Goal: Task Accomplishment & Management: Complete application form

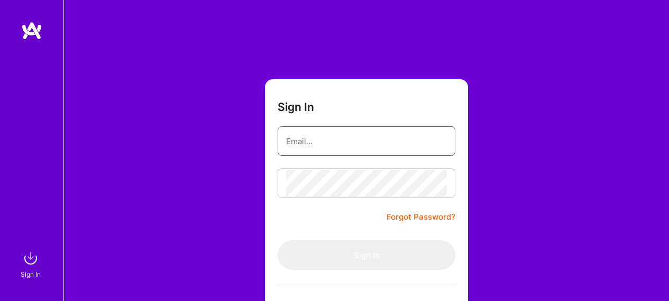
click at [366, 141] on input "email" at bounding box center [366, 141] width 161 height 27
paste input "[EMAIL_ADDRESS][PERSON_NAME][DOMAIN_NAME]"
type input "[EMAIL_ADDRESS][PERSON_NAME][DOMAIN_NAME]"
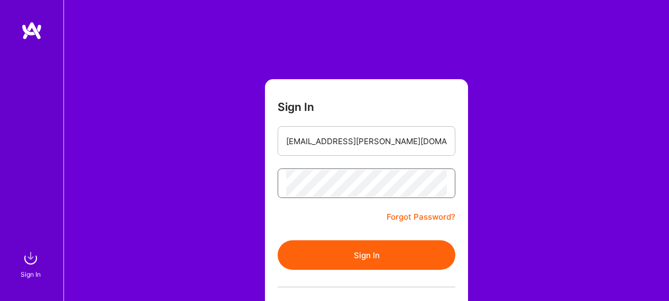
click at [278, 241] on button "Sign In" at bounding box center [367, 256] width 178 height 30
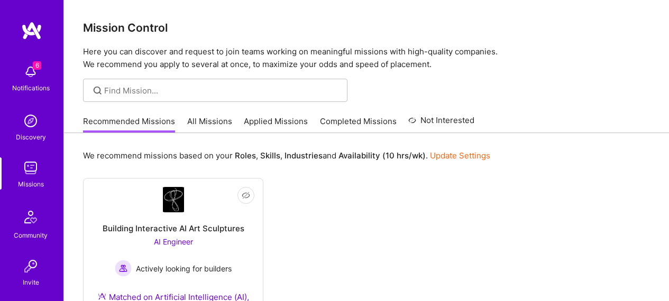
click at [276, 124] on link "Applied Missions" at bounding box center [276, 124] width 64 height 17
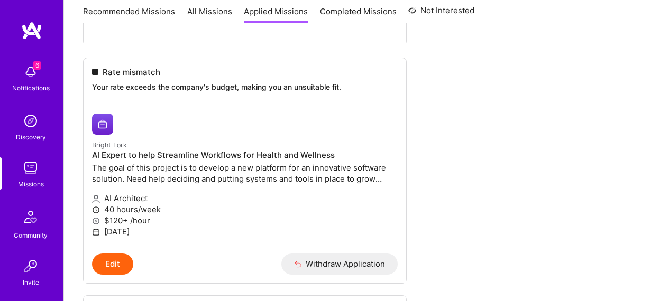
scroll to position [1530, 0]
click at [144, 151] on h4 "AI Expert to help Streamline Workflows for Health and Wellness" at bounding box center [245, 155] width 306 height 10
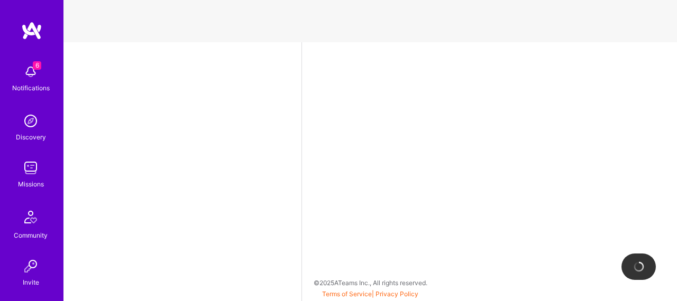
select select "AU"
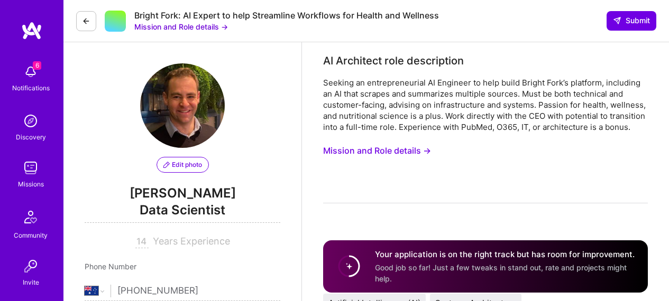
click at [211, 31] on button "Mission and Role details →" at bounding box center [181, 26] width 94 height 11
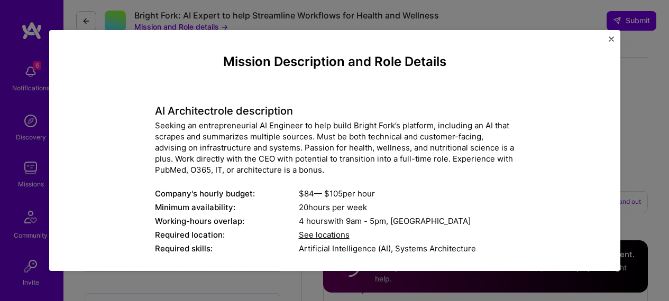
click at [610, 41] on img "Close" at bounding box center [611, 38] width 5 height 5
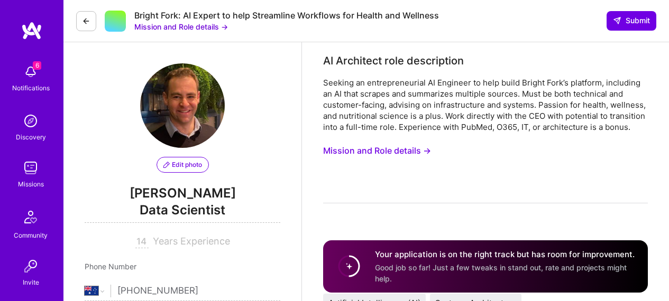
click at [91, 27] on button at bounding box center [86, 21] width 20 height 20
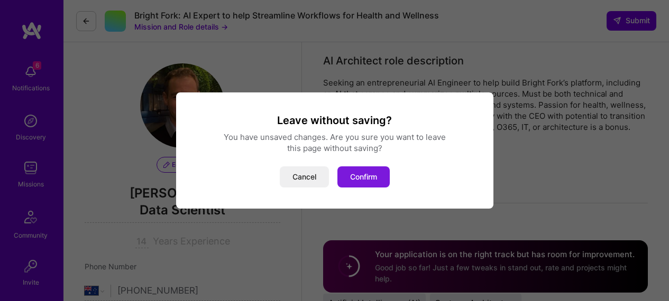
click at [370, 171] on button "Confirm" at bounding box center [363, 177] width 52 height 21
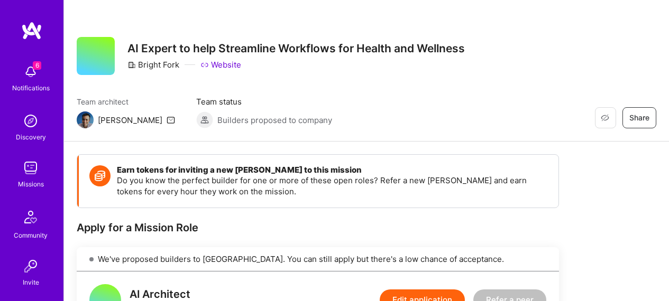
click at [15, 164] on link "Missions" at bounding box center [31, 174] width 66 height 32
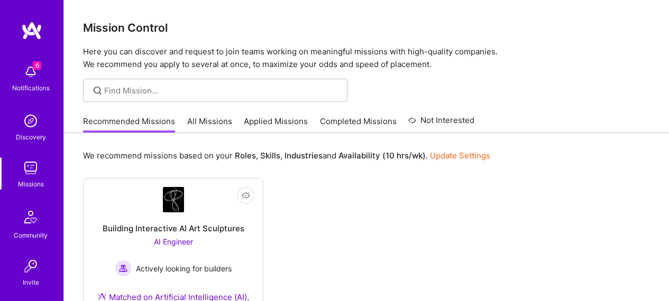
click at [214, 121] on link "All Missions" at bounding box center [209, 124] width 45 height 17
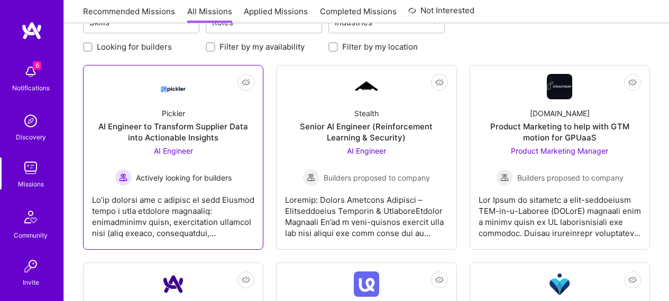
scroll to position [106, 0]
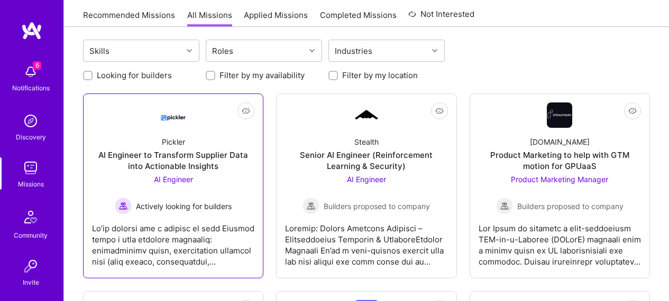
click at [172, 166] on div "AI Engineer to Transform Supplier Data into Actionable Insights" at bounding box center [173, 161] width 162 height 22
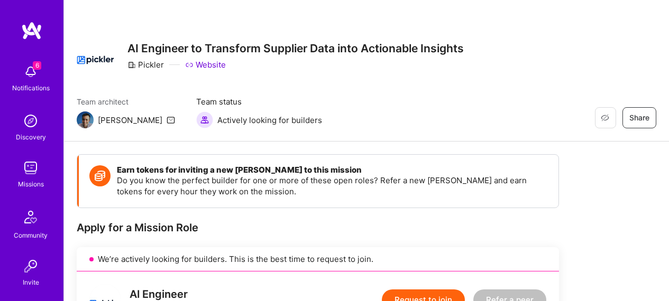
click at [12, 178] on link "Missions" at bounding box center [31, 174] width 66 height 32
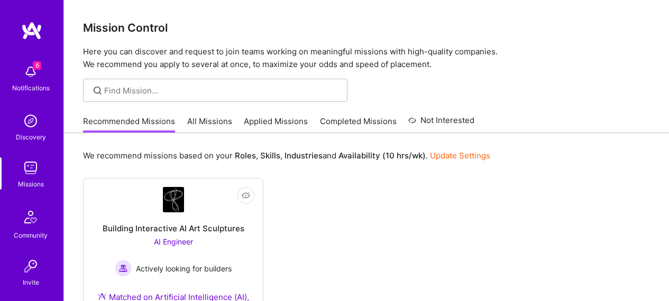
click at [223, 121] on link "All Missions" at bounding box center [209, 124] width 45 height 17
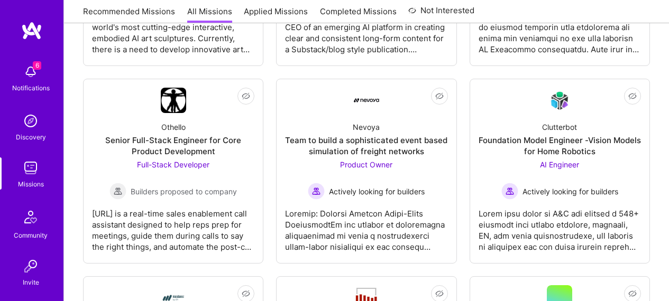
scroll to position [697, 0]
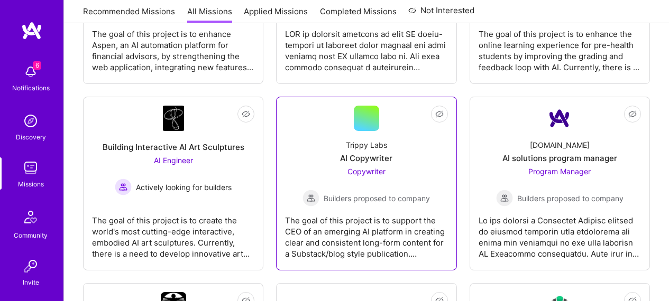
click at [348, 134] on div "Trippy Labs AI Copywriter Copywriter Builders proposed to company" at bounding box center [366, 169] width 162 height 76
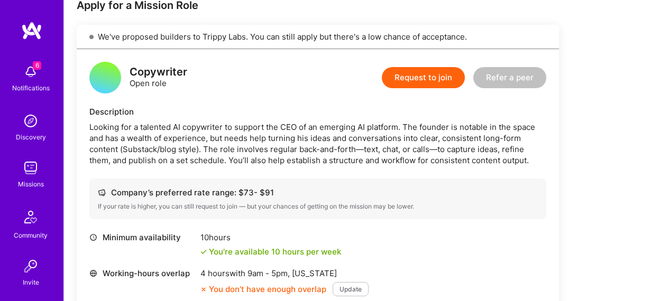
scroll to position [224, 0]
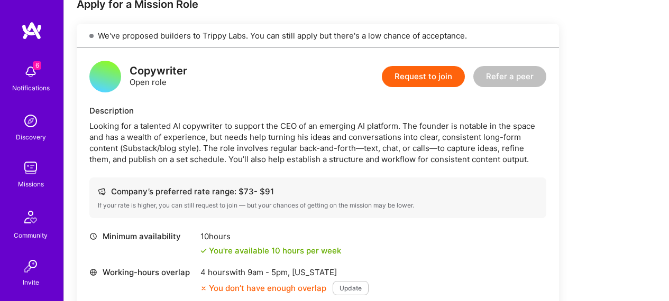
click at [405, 73] on button "Request to join" at bounding box center [423, 76] width 83 height 21
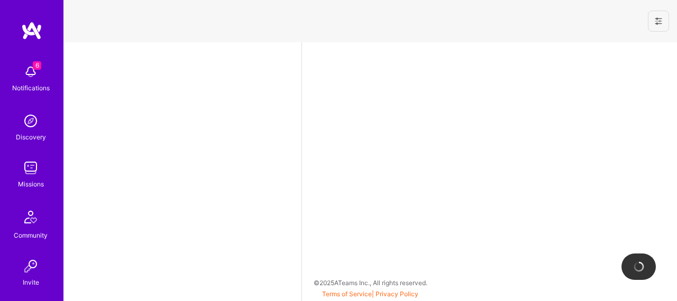
select select "AU"
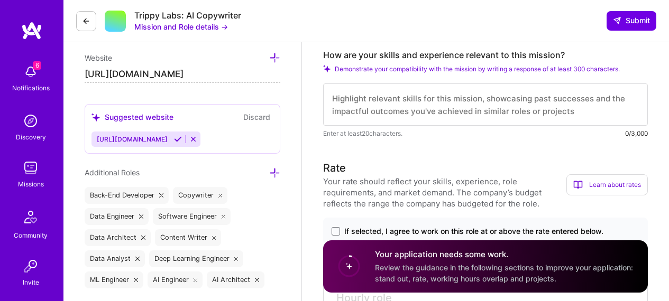
scroll to position [338, 0]
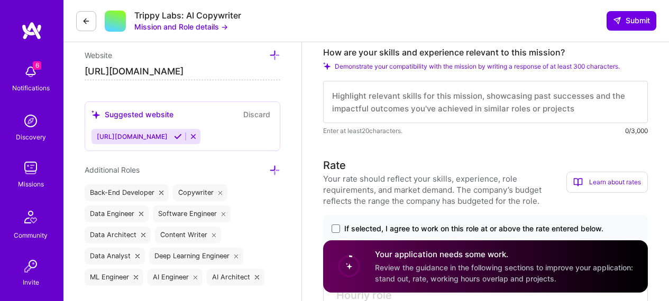
click at [421, 91] on textarea at bounding box center [485, 102] width 325 height 42
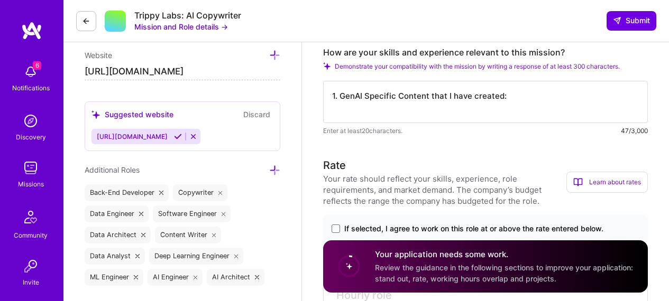
paste textarea "How to Build a RAG Chatbot to Chat with Documents Using Sparse Data https://sem…"
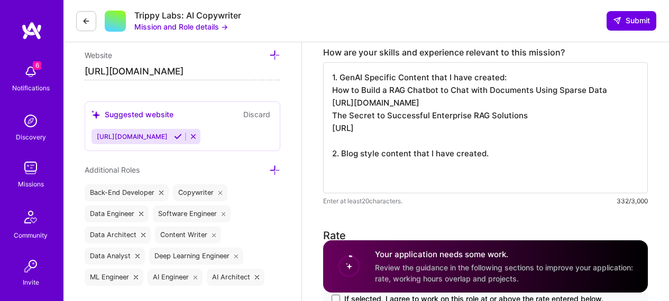
paste textarea "https://prodatascience.substack.com/p/learn-python-for-data-analytics-in"
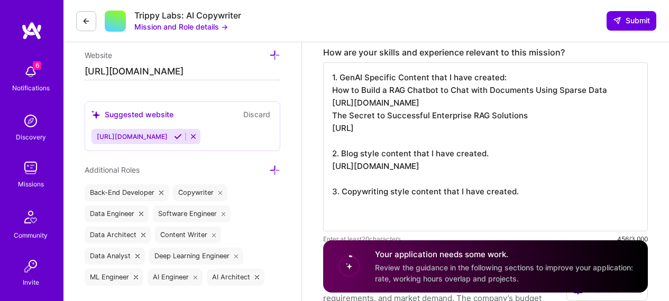
paste textarea "https://prodatascience.substack.com/about"
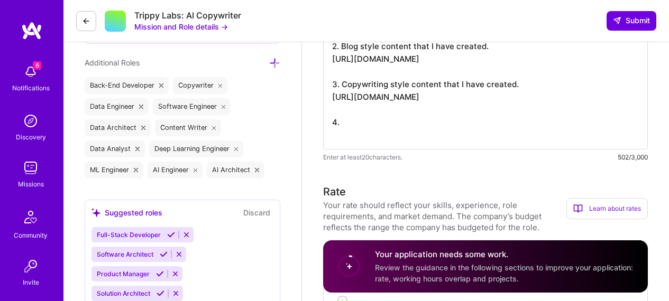
scroll to position [455, 0]
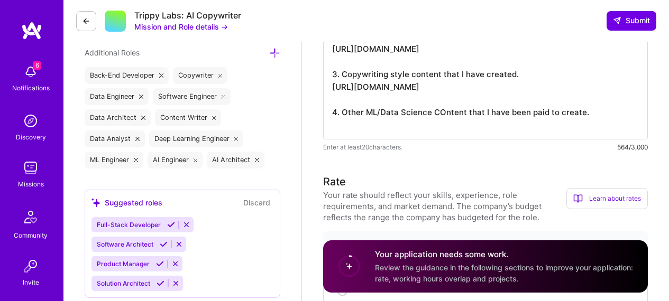
click at [441, 121] on textarea "1. GenAI Specific Content that I have created: How to Build a RAG Chatbot to Ch…" at bounding box center [485, 42] width 325 height 195
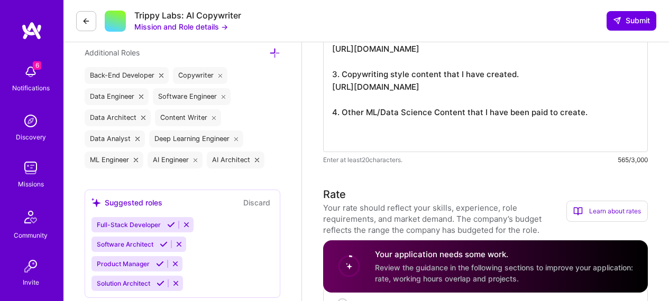
paste textarea "How confounding variables and company silos can ruin your analysis https://getr…"
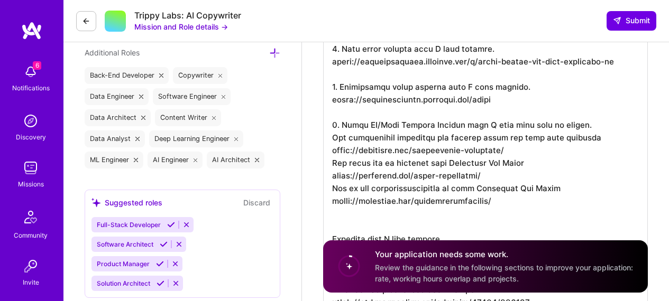
scroll to position [487, 0]
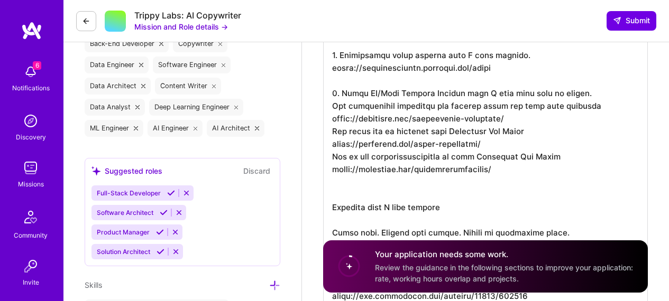
click at [385, 207] on textarea at bounding box center [485, 112] width 325 height 398
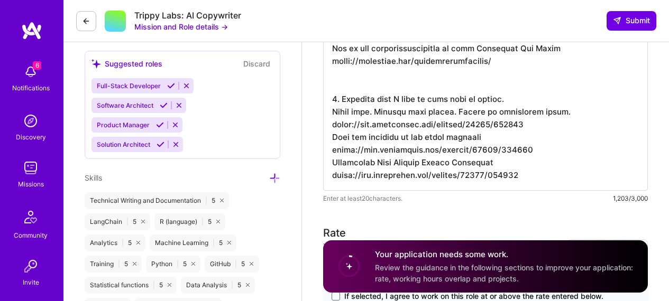
scroll to position [0, 0]
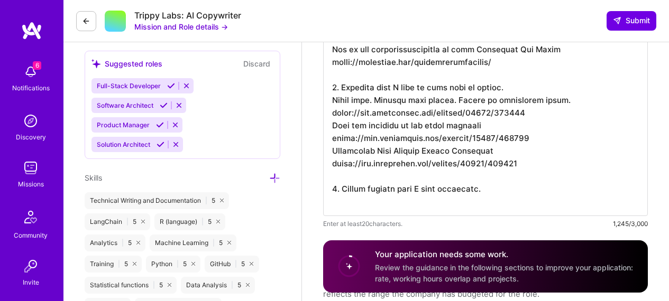
type textarea "1. GenAI Specific Content that I have created: How to Build a RAG Chatbot to Ch…"
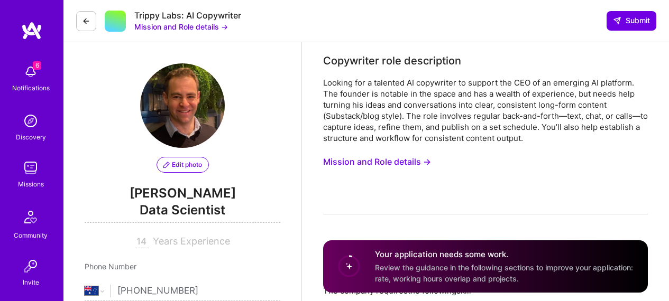
select select "AU"
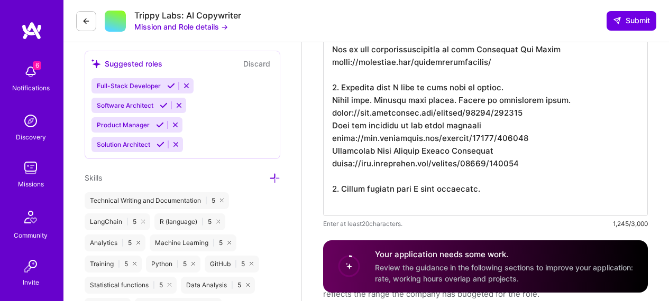
click at [386, 196] on textarea at bounding box center [485, 11] width 325 height 410
click at [480, 193] on textarea at bounding box center [485, 11] width 325 height 410
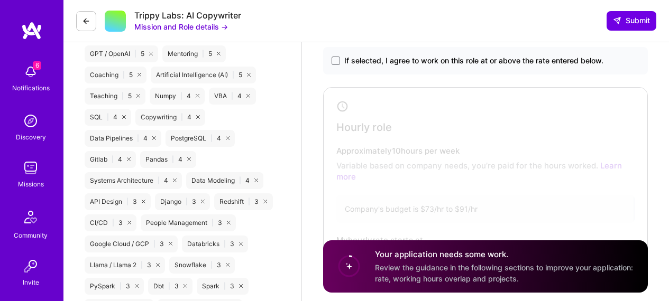
scroll to position [877, 0]
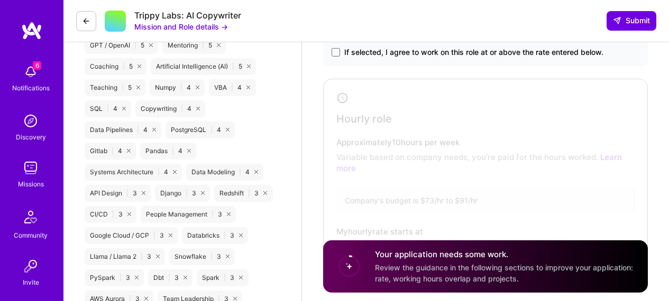
type textarea "1. GenAI Specific Content that I have created: How to Build a RAG Chatbot to Ch…"
click at [342, 48] on label "If selected, I agree to work on this role at or above the rate entered below." at bounding box center [486, 52] width 308 height 11
click at [0, 0] on input "If selected, I agree to work on this role at or above the rate entered below." at bounding box center [0, 0] width 0 height 0
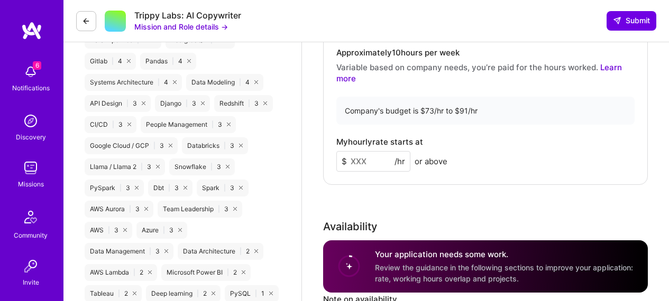
scroll to position [951, 0]
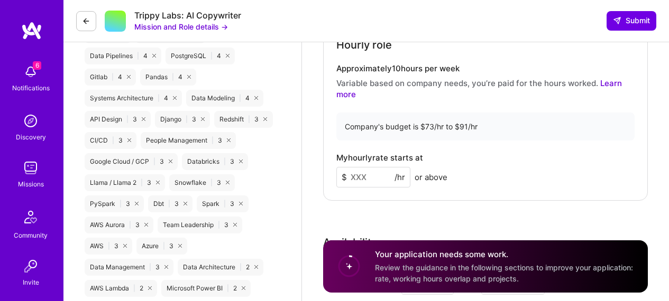
click at [360, 178] on input at bounding box center [373, 177] width 74 height 21
type input "91"
click at [504, 121] on div "Company's budget is $73/hr to $91/hr" at bounding box center [485, 127] width 298 height 28
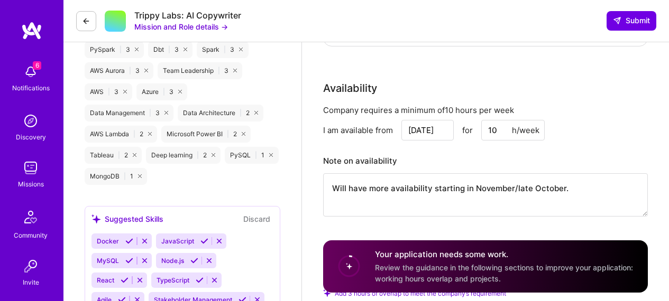
scroll to position [1135, 0]
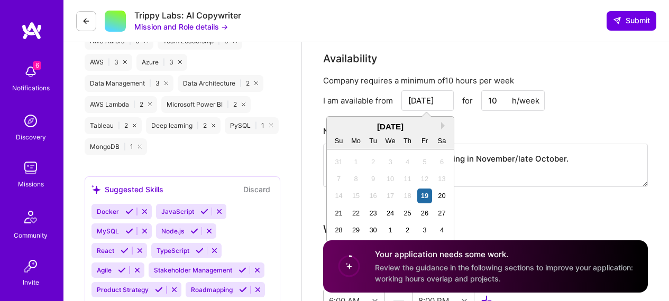
click at [436, 103] on input "[DATE]" at bounding box center [427, 100] width 52 height 21
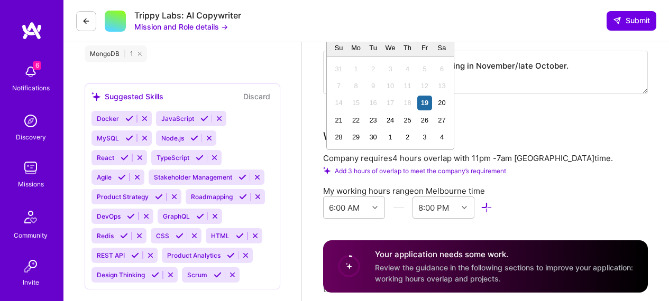
scroll to position [1232, 0]
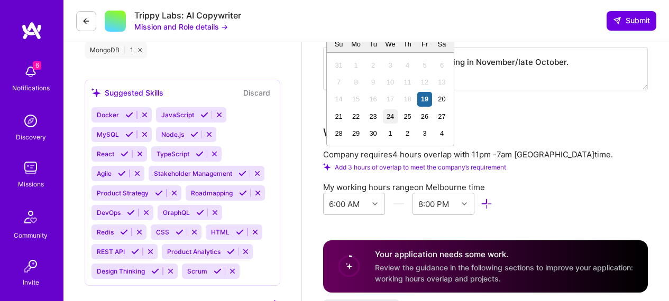
click at [391, 111] on div "24" at bounding box center [390, 116] width 14 height 14
type input "[DATE]"
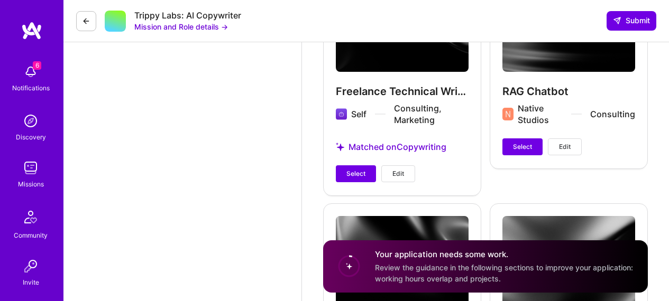
scroll to position [3263, 0]
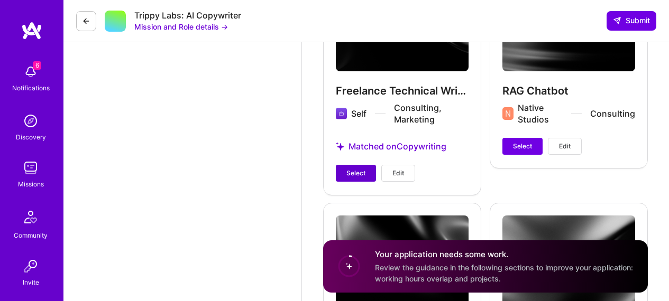
click at [359, 176] on span "Select" at bounding box center [355, 174] width 19 height 10
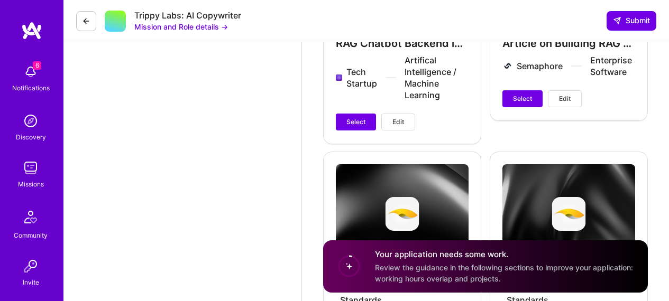
scroll to position [3480, 0]
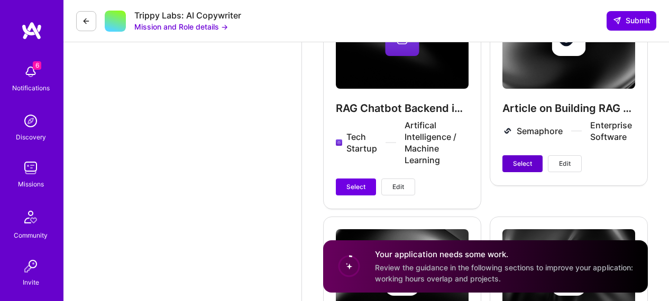
click at [513, 162] on button "Select" at bounding box center [522, 164] width 40 height 17
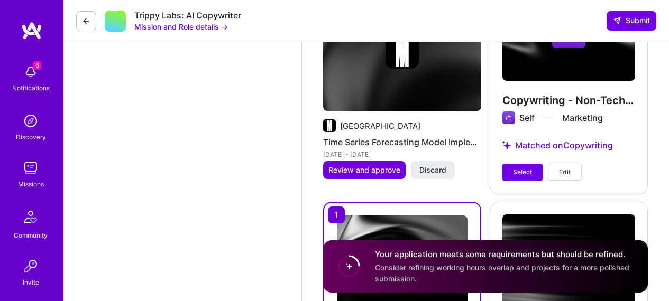
scroll to position [3019, 0]
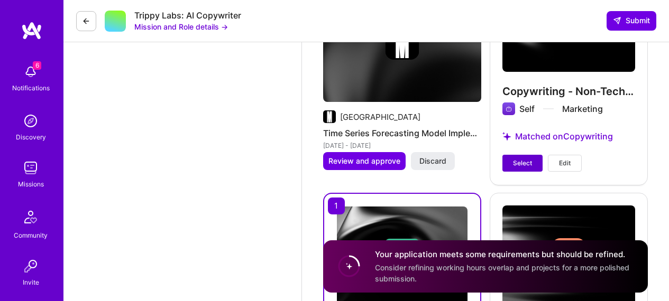
click at [533, 170] on button "Select" at bounding box center [522, 163] width 40 height 17
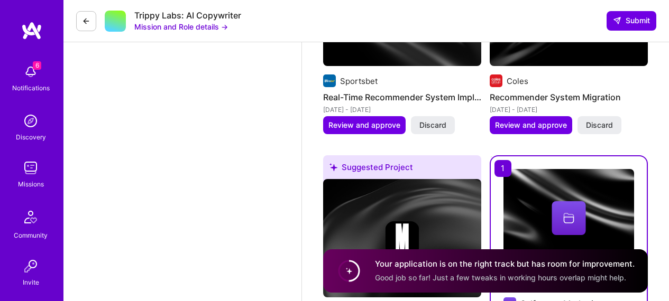
scroll to position [2800, 0]
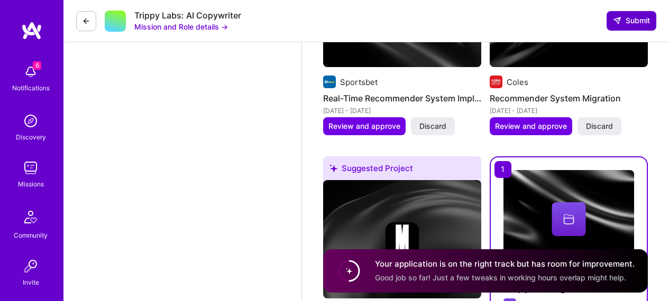
click at [629, 21] on span "Submit" at bounding box center [631, 20] width 37 height 11
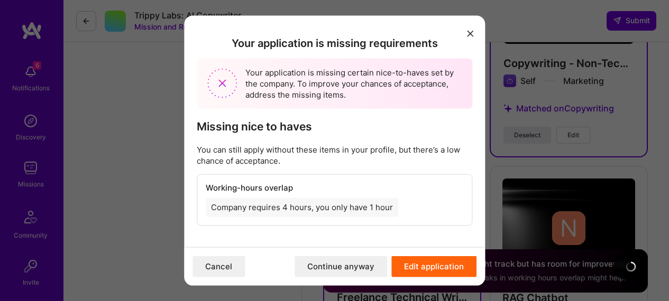
scroll to position [3223, 0]
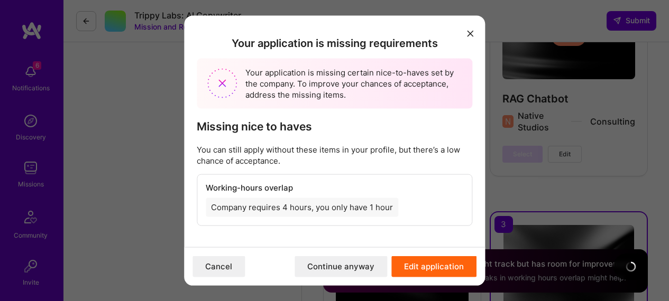
click at [376, 261] on button "Continue anyway" at bounding box center [341, 266] width 93 height 21
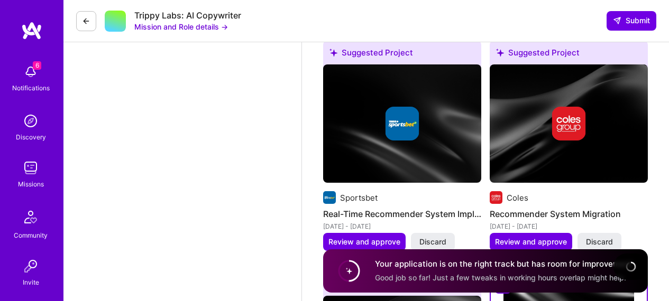
scroll to position [2698, 0]
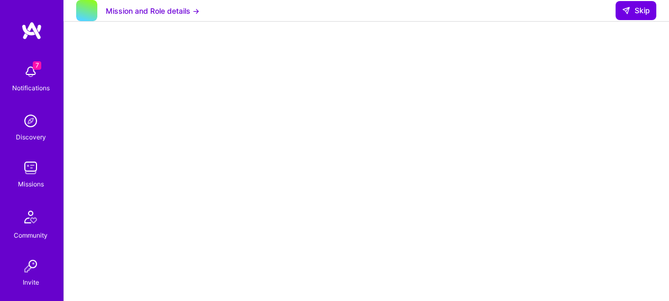
scroll to position [294, 0]
select select "AU"
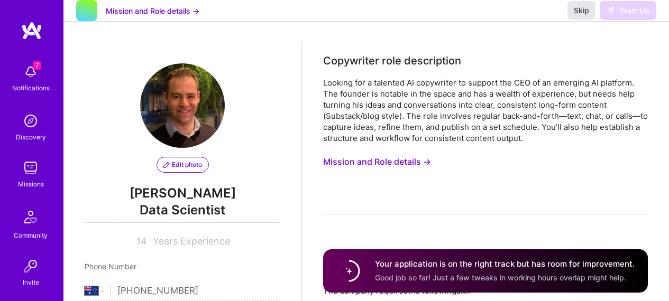
click at [574, 16] on span "Skip" at bounding box center [581, 10] width 15 height 11
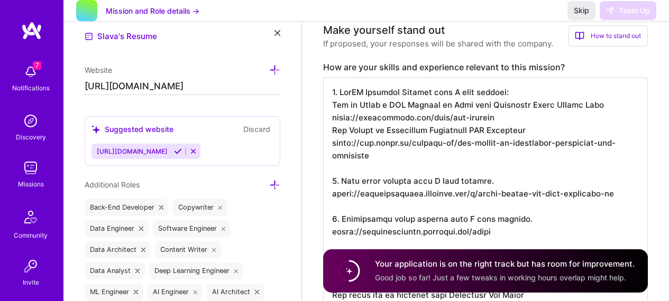
scroll to position [325, 0]
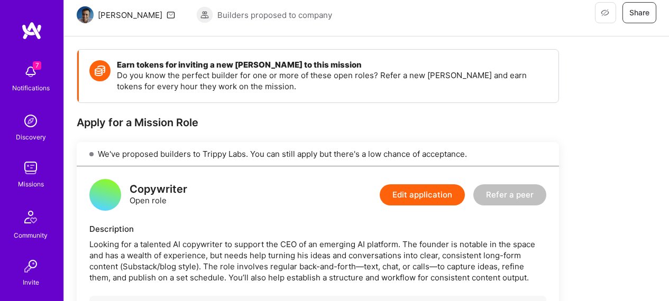
scroll to position [106, 0]
